Goal: Task Accomplishment & Management: Use online tool/utility

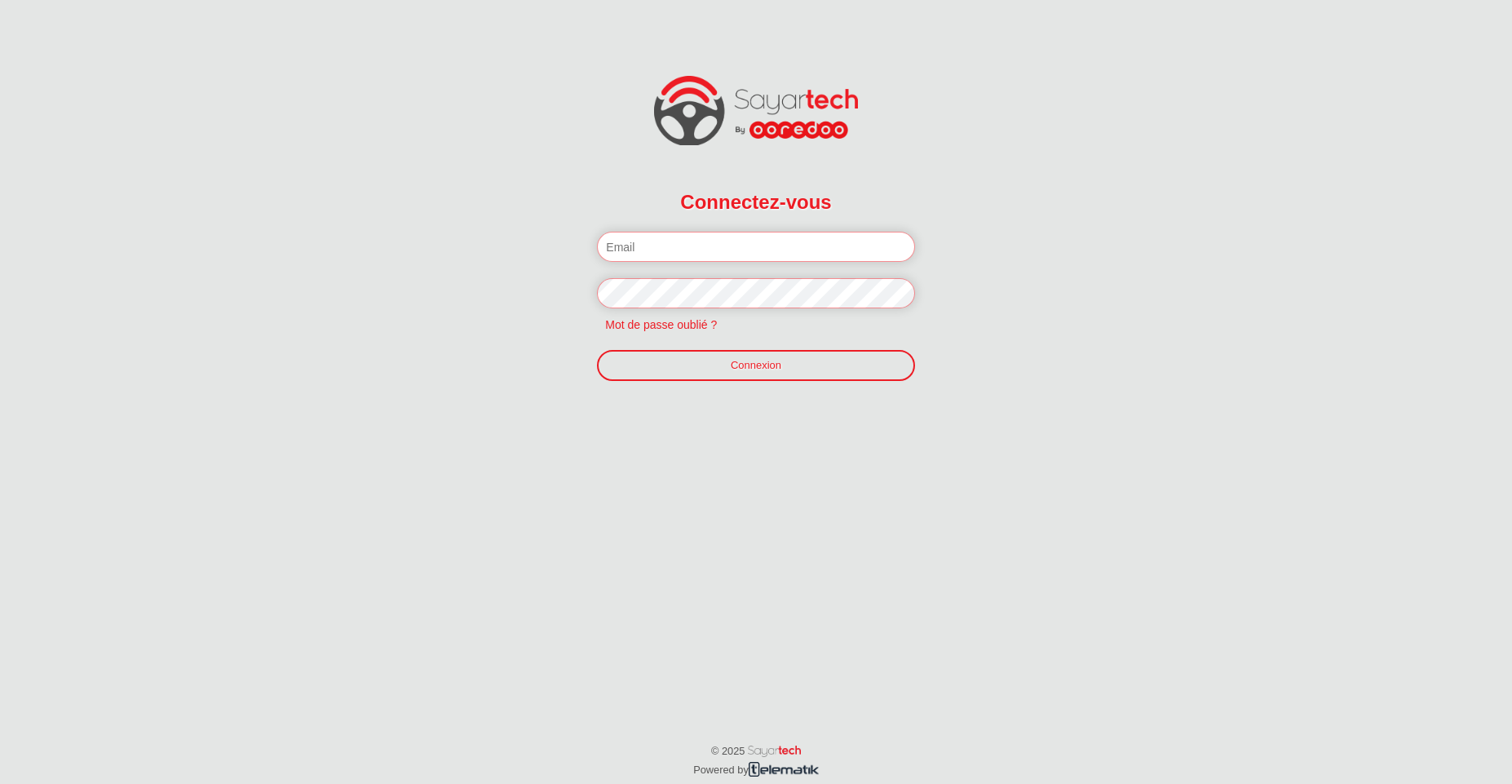
click at [734, 250] on input "email" at bounding box center [756, 247] width 318 height 30
paste input "tech@fleetium.com"
type input "tech@fleetium.com"
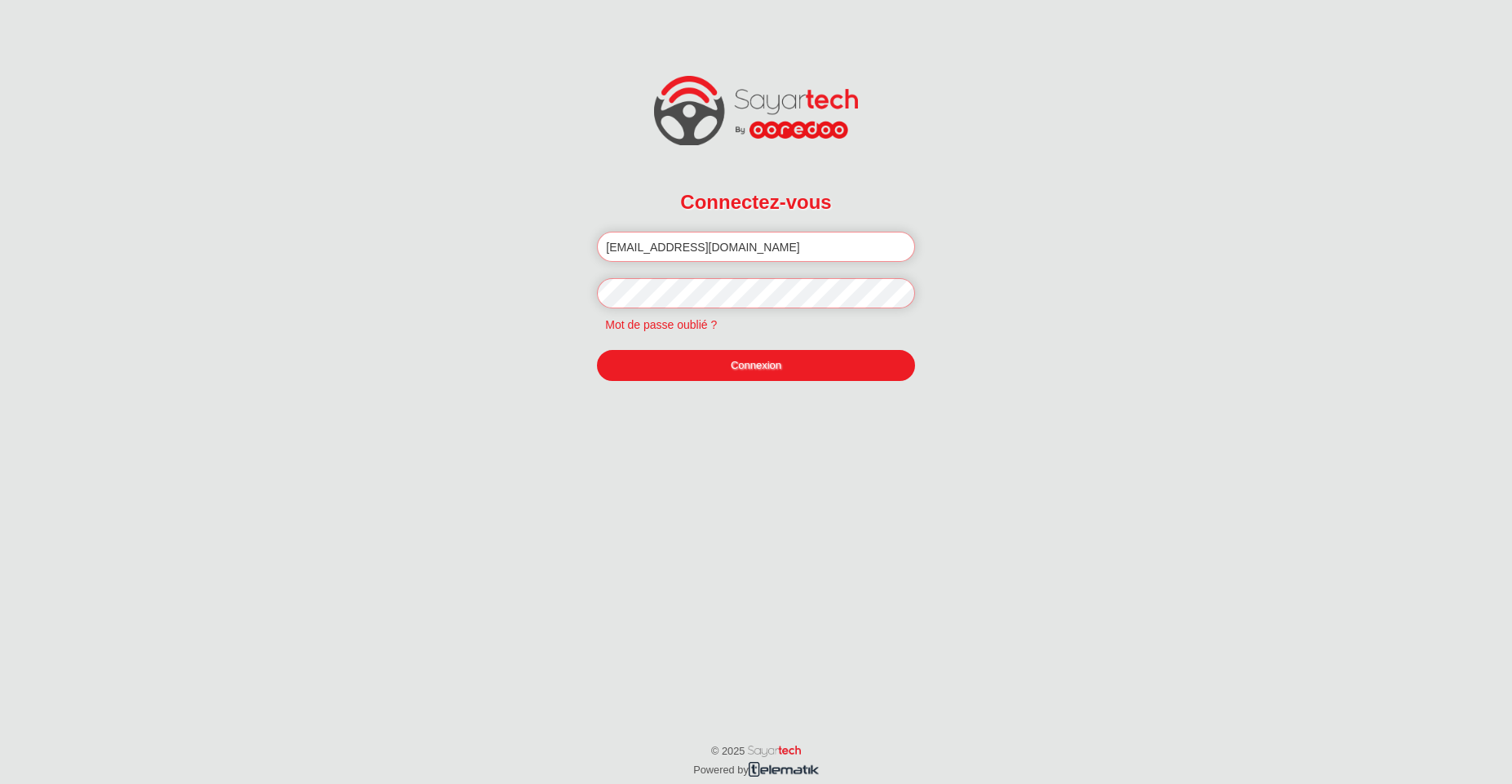
click at [736, 370] on link "Connexion" at bounding box center [756, 365] width 318 height 31
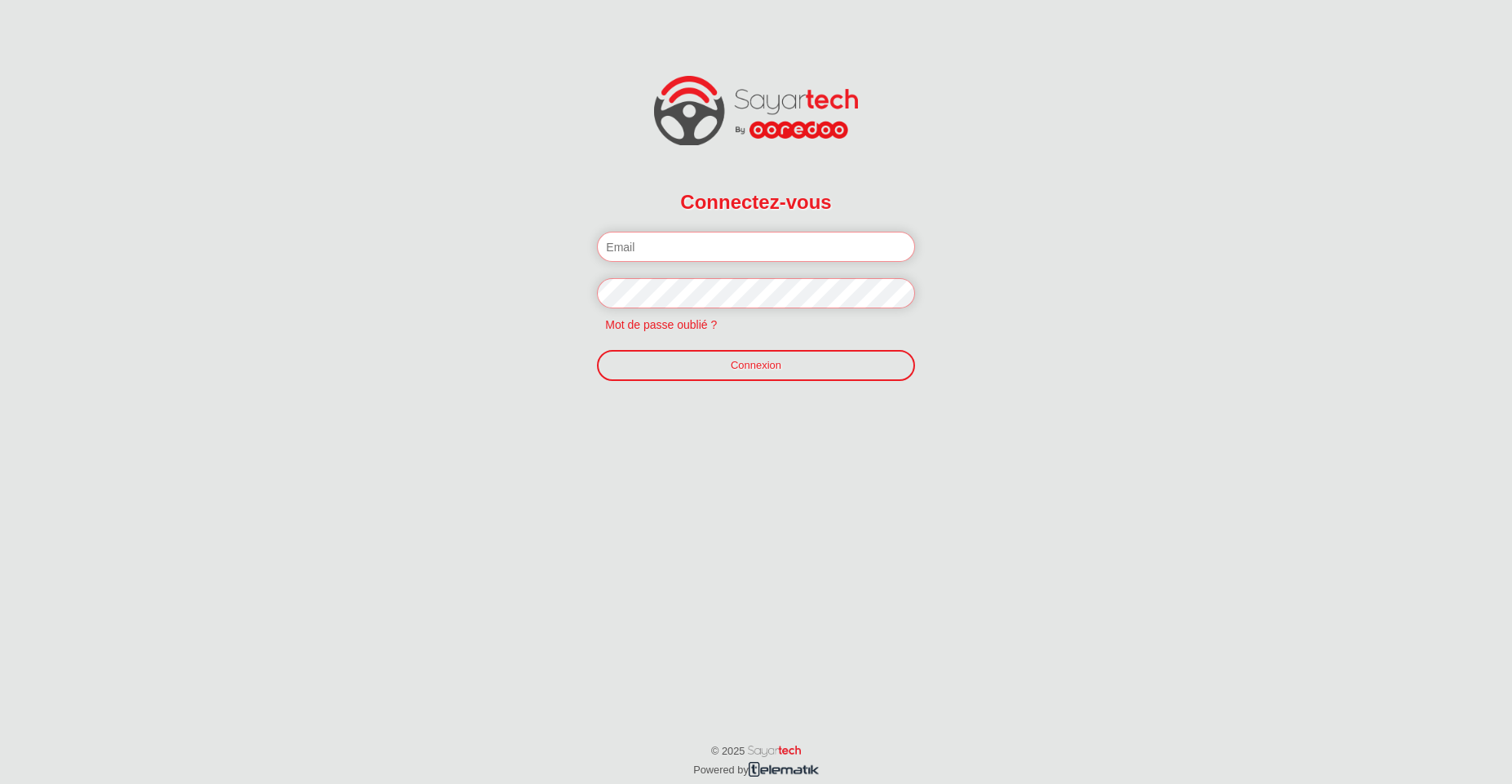
paste input "[PERSON_NAME][EMAIL_ADDRESS][DOMAIN_NAME]"
type input "[PERSON_NAME][EMAIL_ADDRESS][DOMAIN_NAME]"
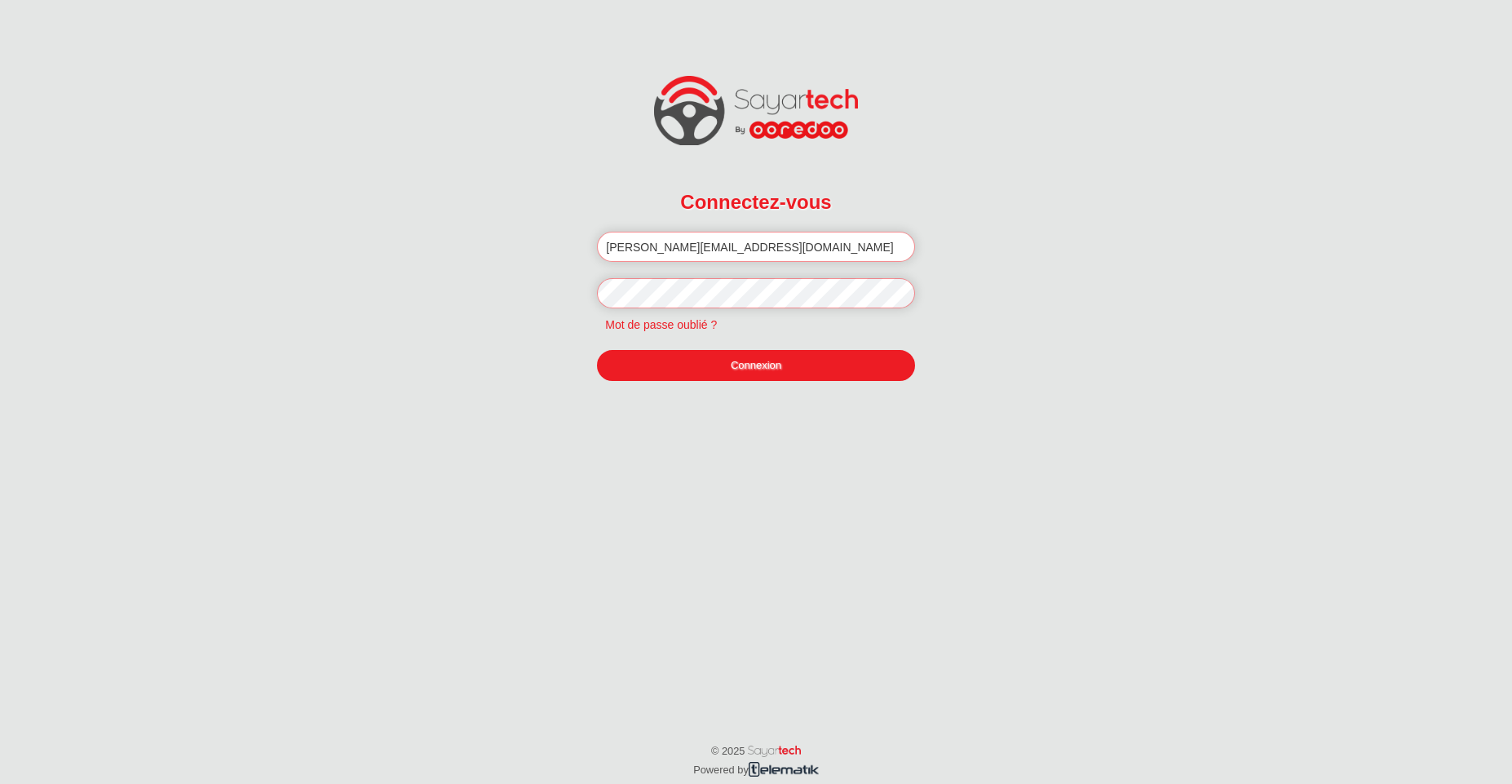
click at [749, 373] on link "Connexion" at bounding box center [756, 365] width 318 height 31
click at [692, 404] on form "Connectez-vous Veuillez introduire votre email et mot de passe. f.jilani@telema…" at bounding box center [756, 288] width 378 height 278
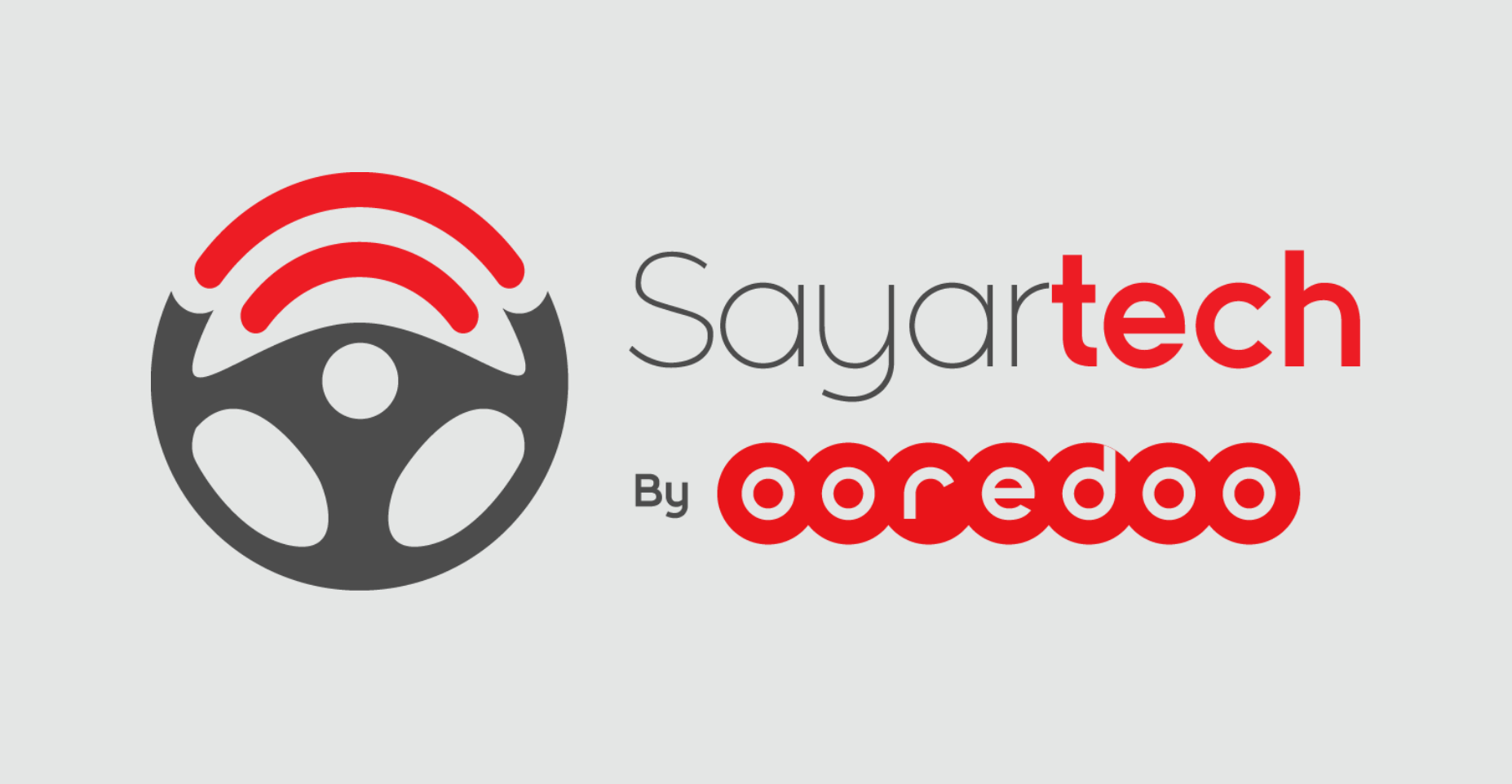
drag, startPoint x: 988, startPoint y: 338, endPoint x: 731, endPoint y: 315, distance: 258.0
click at [733, 316] on div at bounding box center [756, 392] width 1512 height 784
click at [1455, 28] on img at bounding box center [1453, 30] width 28 height 28
click at [1455, 36] on img at bounding box center [1453, 30] width 28 height 28
click at [1109, 272] on icon at bounding box center [1110, 269] width 31 height 31
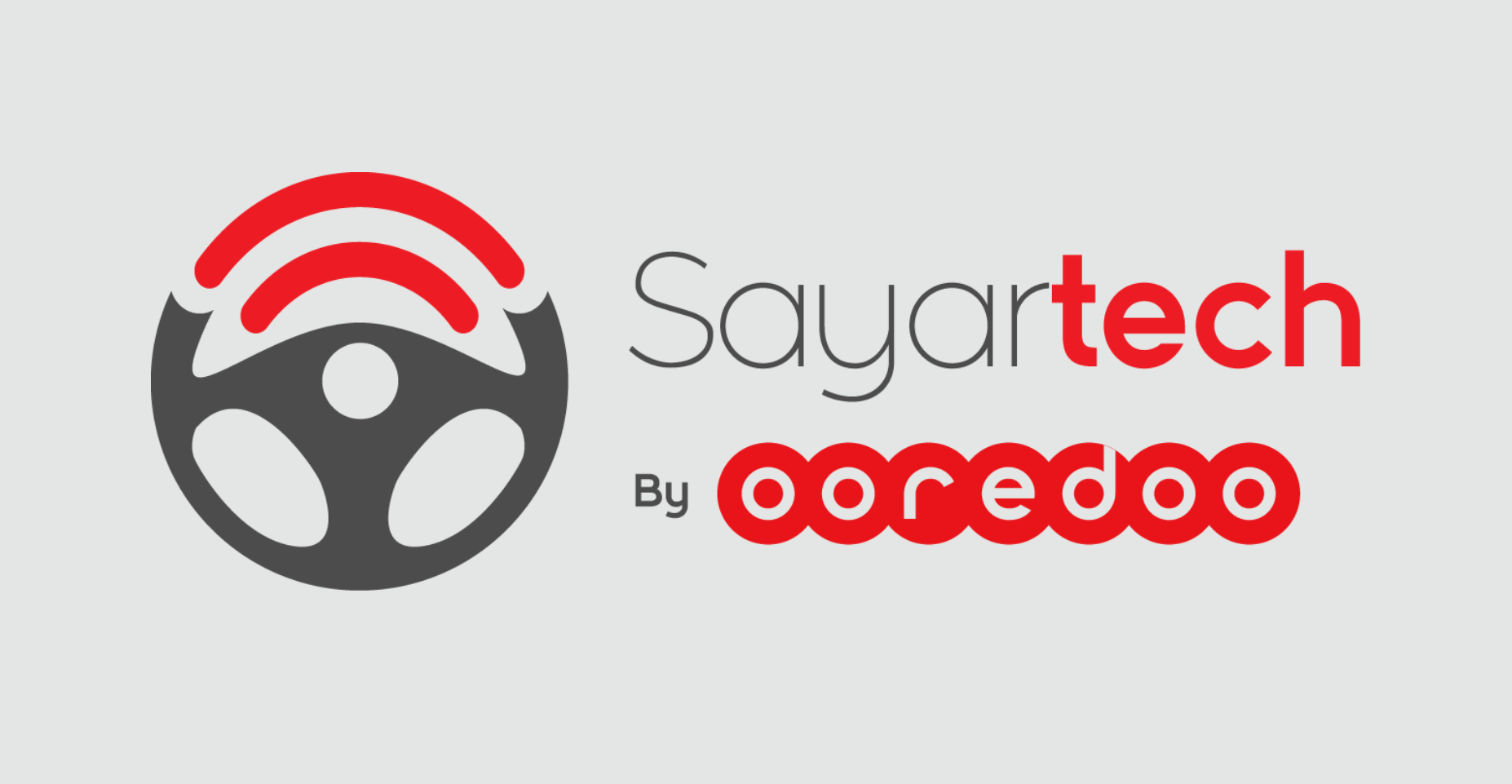
click at [176, 212] on img at bounding box center [176, 219] width 54 height 19
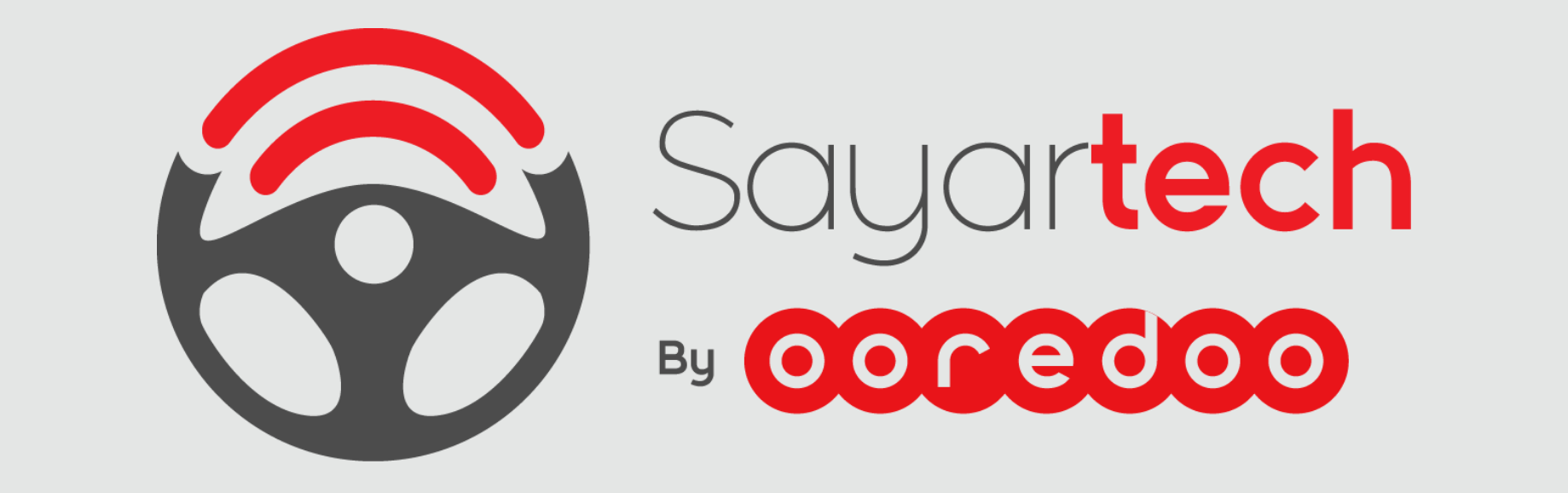
click at [89, 150] on span "Score" at bounding box center [79, 149] width 45 height 14
click at [44, 189] on icon at bounding box center [40, 188] width 19 height 12
click at [804, 208] on div "- Km - Trajet -:- Durée (h) Accél" at bounding box center [816, 364] width 1463 height 532
click at [43, 230] on icon at bounding box center [40, 228] width 19 height 12
type input "21/09/2025"
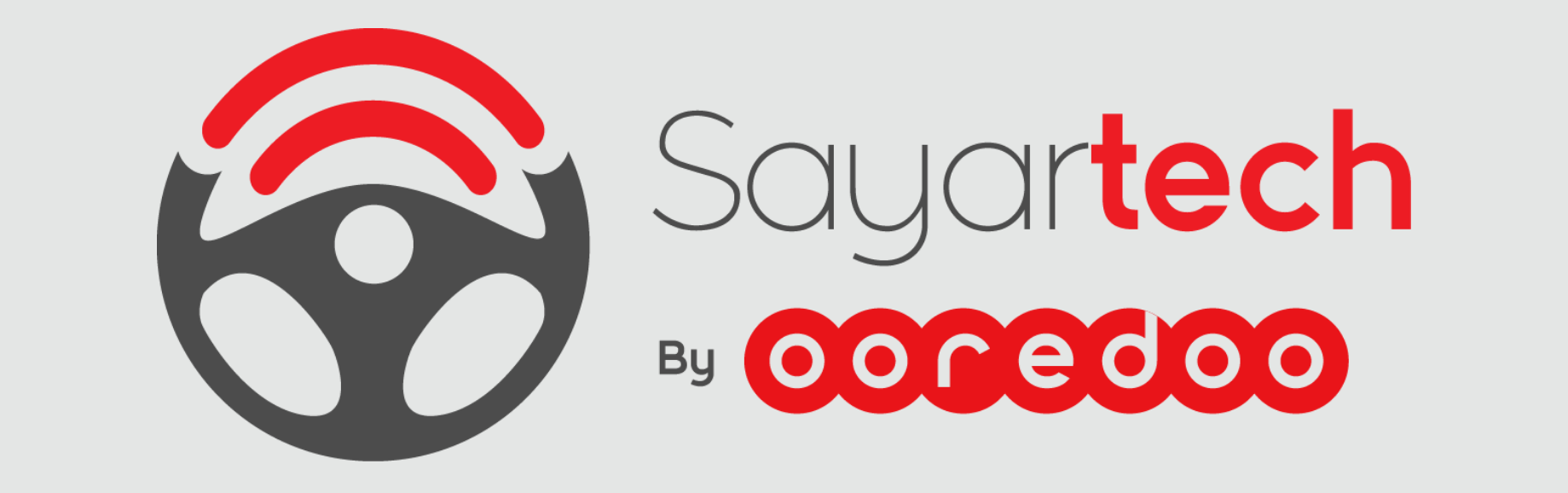
type input "21/09/2025"
click at [1442, 174] on span "msg_apply" at bounding box center [1444, 173] width 47 height 13
click at [1427, 173] on span "msg_apply" at bounding box center [1444, 173] width 47 height 13
click at [793, 178] on span at bounding box center [799, 178] width 11 height 12
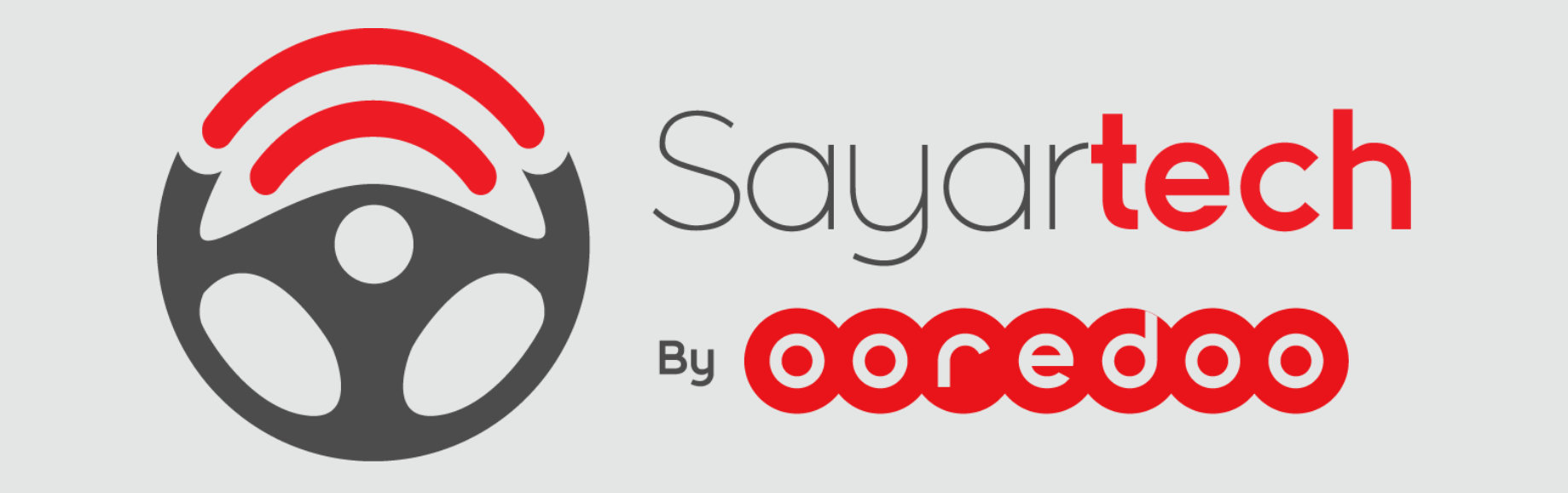
click at [515, 274] on td "7" at bounding box center [518, 274] width 29 height 26
type input "07/09/2025"
type input "21/09/2025"
click at [1412, 168] on link "msg_apply" at bounding box center [1444, 174] width 85 height 31
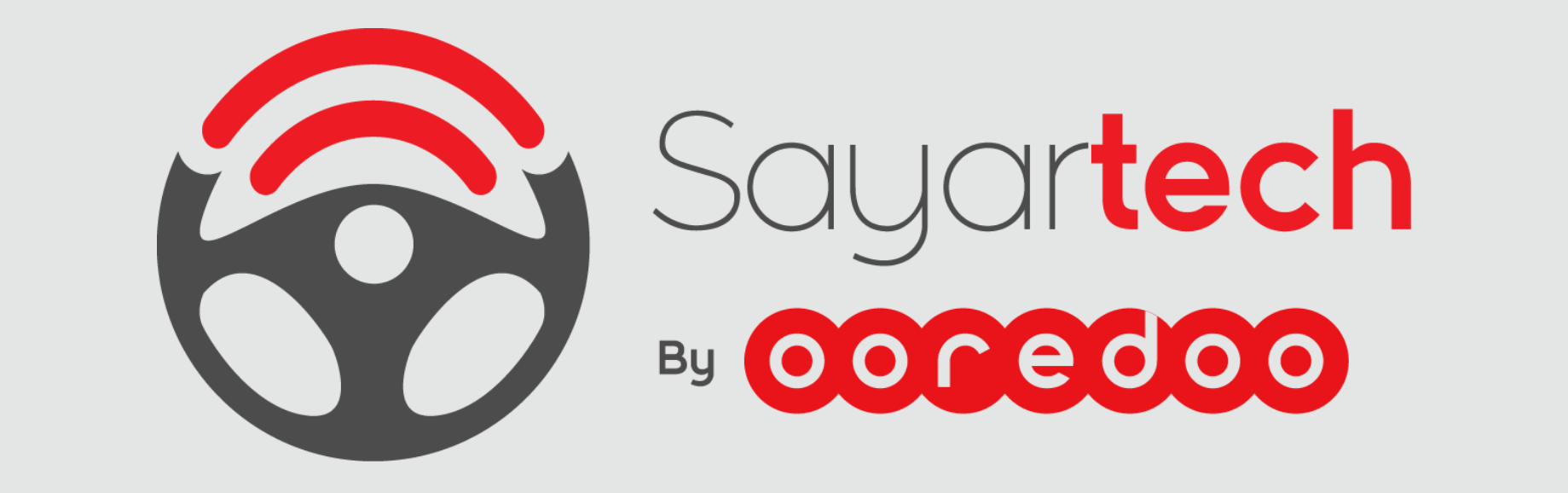
click at [1412, 168] on link "msg_apply" at bounding box center [1444, 174] width 85 height 31
click at [197, 147] on link "Overview" at bounding box center [186, 141] width 213 height 37
click at [196, 180] on link "Overview" at bounding box center [186, 178] width 213 height 37
click at [193, 205] on link "Overview" at bounding box center [186, 215] width 213 height 37
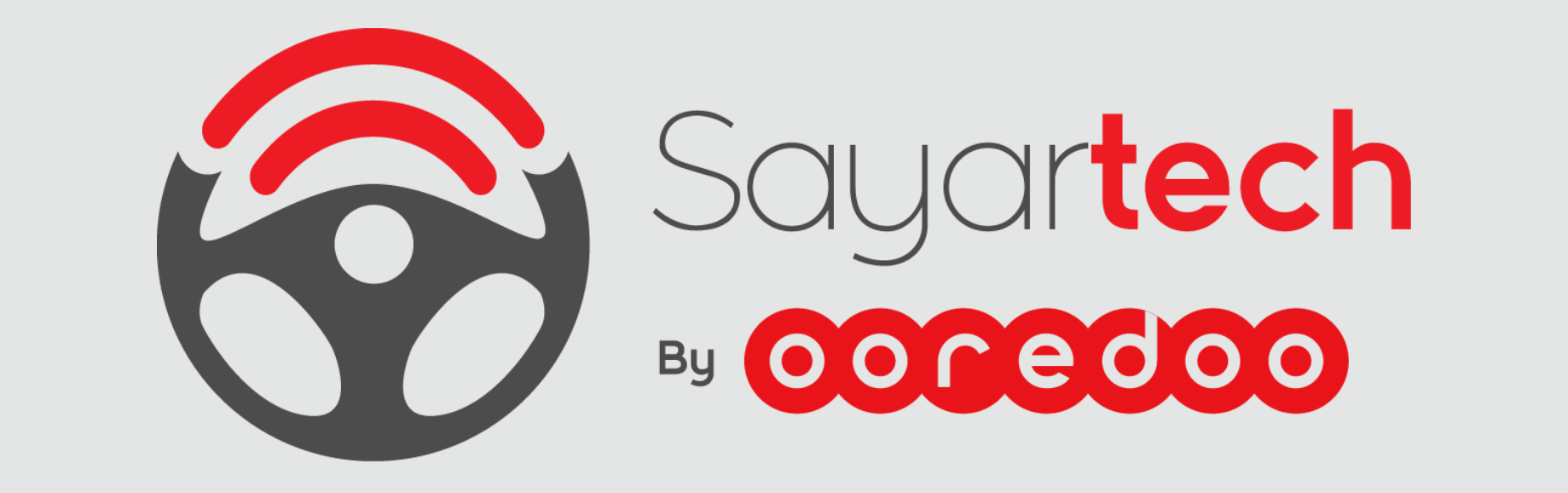
click at [89, 283] on link "0 Rapport" at bounding box center [139, 270] width 246 height 40
type input "21/09/2025"
click at [1100, 241] on link "Envoyer" at bounding box center [1108, 239] width 72 height 31
click at [768, 344] on button "OK" at bounding box center [769, 343] width 53 height 31
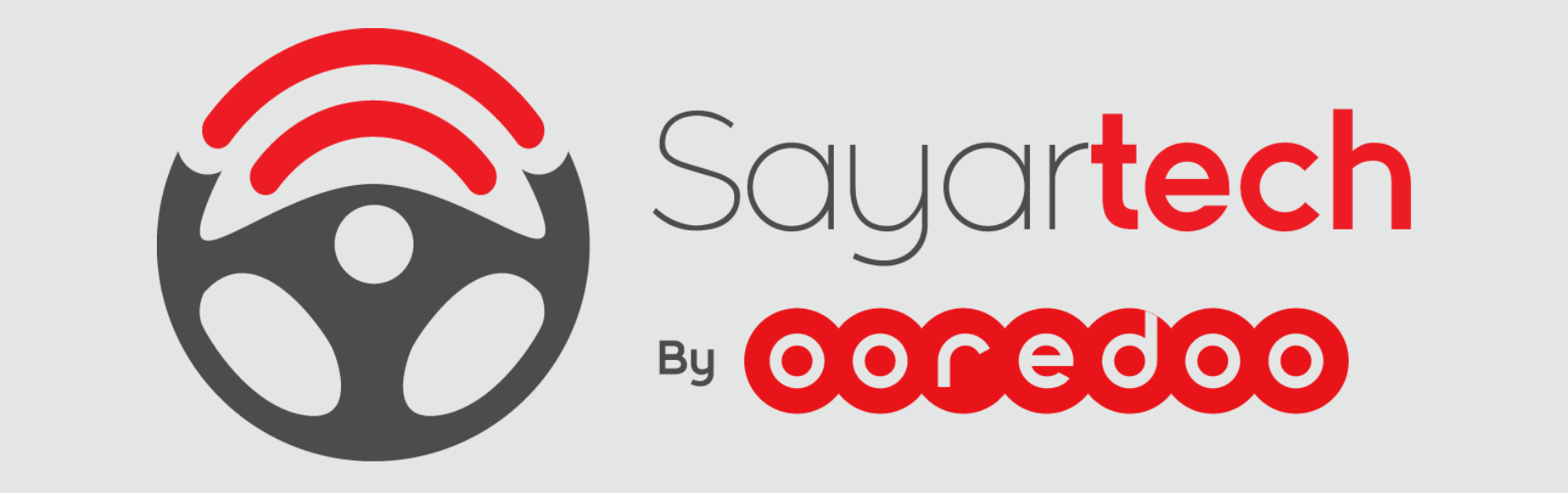
click at [756, 113] on span at bounding box center [748, 116] width 33 height 29
click at [550, 215] on td "5" at bounding box center [544, 212] width 28 height 26
type input "05/09/2025"
type input "21/09/2025"
click at [428, 176] on div "[msg_off]" at bounding box center [434, 176] width 51 height 17
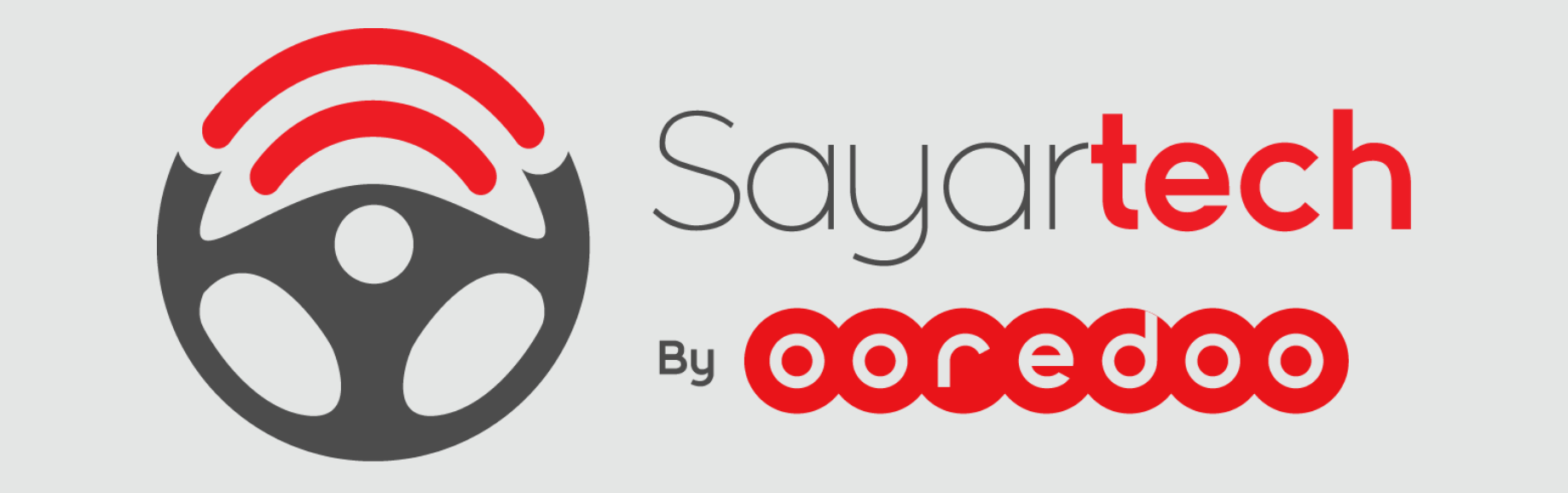
click at [449, 179] on div "[msg_on]" at bounding box center [442, 176] width 51 height 17
click at [1124, 242] on link "Envoyer" at bounding box center [1108, 239] width 72 height 31
click at [662, 40] on div "Votre rapport est en cours de préparation, il vous sera transmis par email dans…" at bounding box center [784, 30] width 1517 height 29
click at [1059, 156] on label "Ajouter CC" at bounding box center [778, 155] width 766 height 15
click at [1146, 38] on div "× Rapport des trajets" at bounding box center [778, 50] width 766 height 47
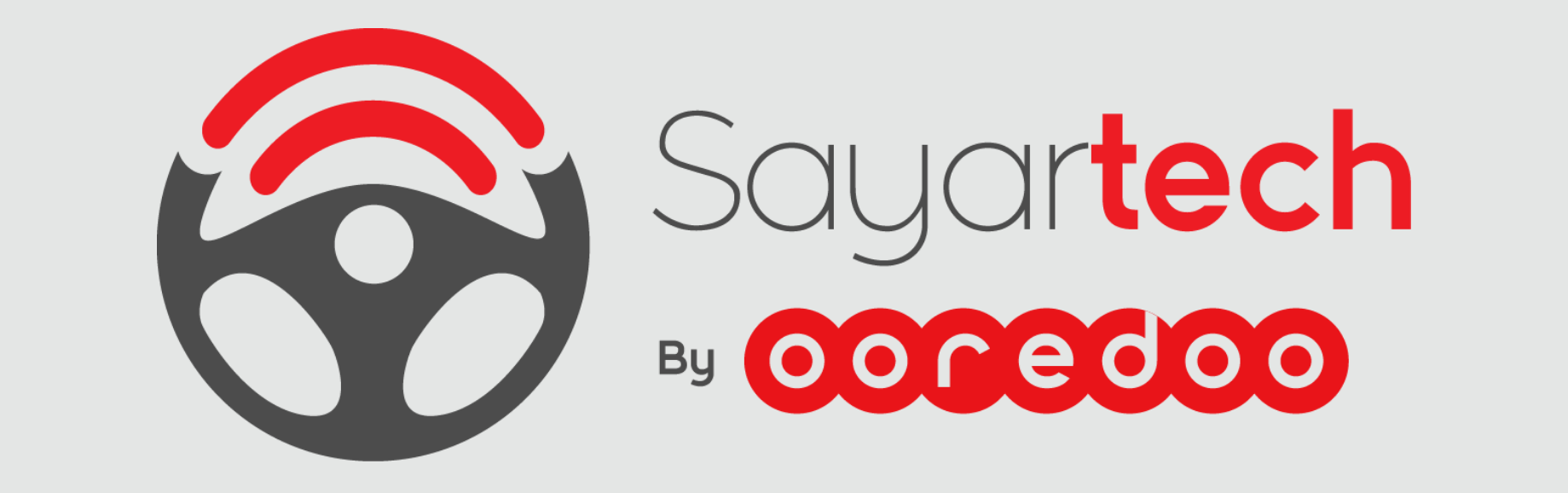
click at [1141, 38] on div "× Rapport des trajets" at bounding box center [778, 50] width 766 height 47
click at [1146, 42] on button "×" at bounding box center [1144, 43] width 7 height 7
click at [1462, 176] on span "msg_apply" at bounding box center [1444, 173] width 47 height 13
click at [1433, 171] on span "msg_apply" at bounding box center [1444, 173] width 47 height 13
click at [228, 137] on link "Overview" at bounding box center [186, 141] width 213 height 37
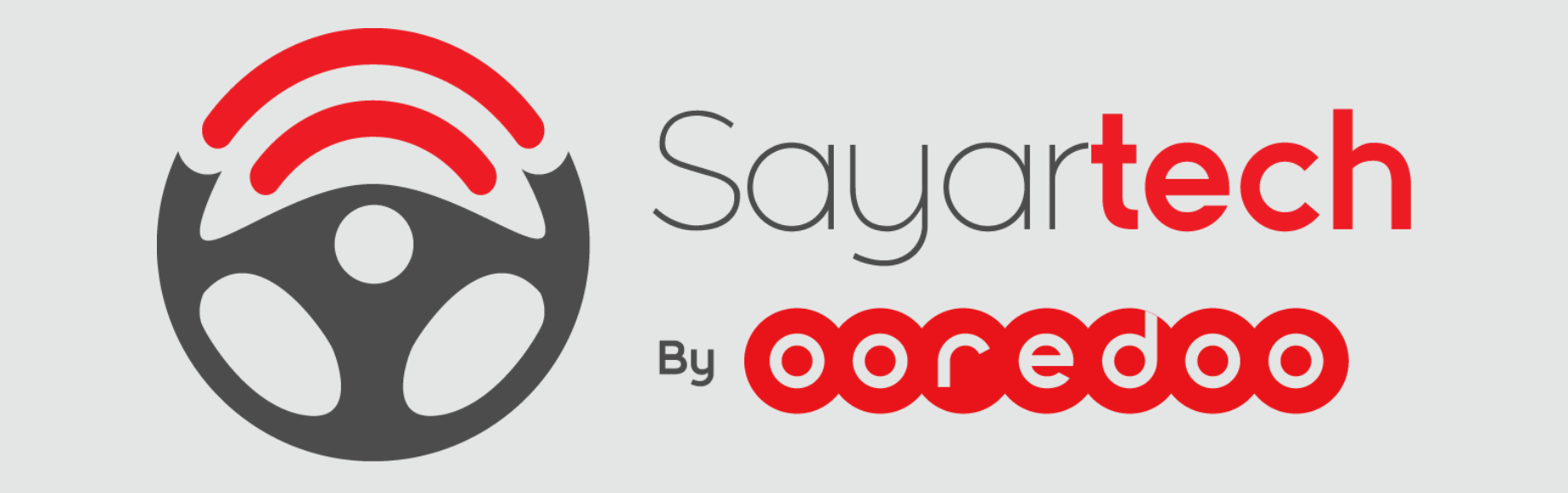
click at [42, 116] on link "Aperçu" at bounding box center [139, 109] width 246 height 40
click at [1028, 124] on b "Les pneus dégonflés s’usent plus vite : leur durée de vie est donc inférieure d…" at bounding box center [1229, 130] width 536 height 13
click at [889, 106] on link at bounding box center [889, 107] width 23 height 23
click at [887, 108] on link at bounding box center [889, 107] width 23 height 23
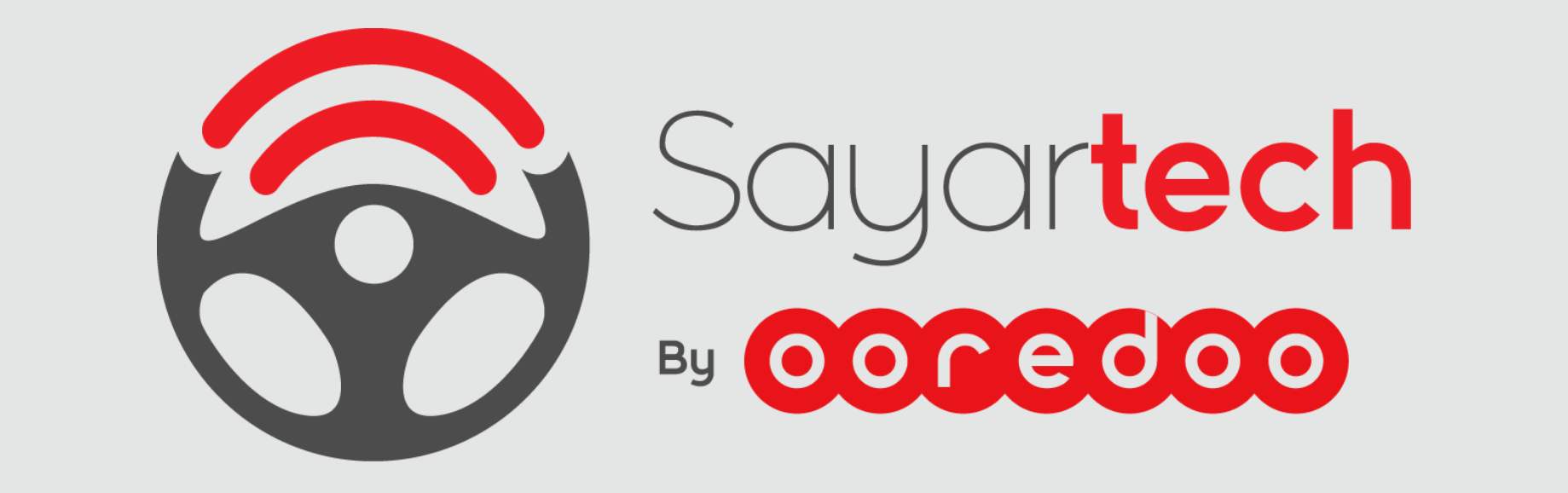
scroll to position [81, 0]
